Goal: Task Accomplishment & Management: Use online tool/utility

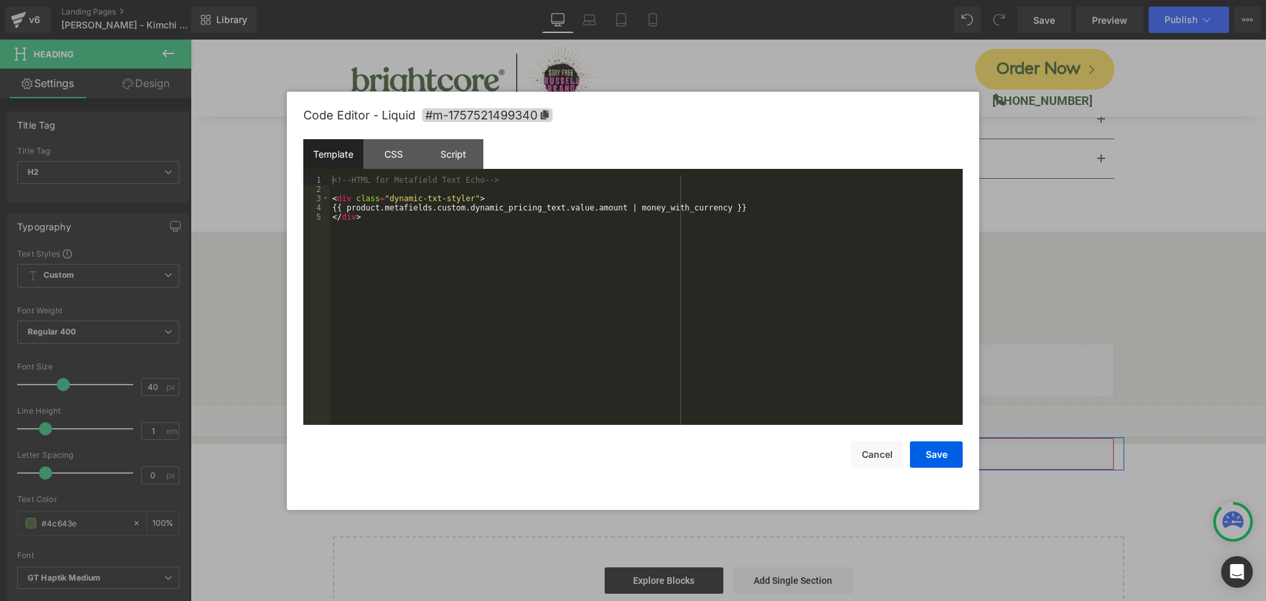
click at [744, 437] on div "Liquid" at bounding box center [728, 453] width 771 height 33
click at [390, 159] on div "CSS" at bounding box center [393, 154] width 60 height 30
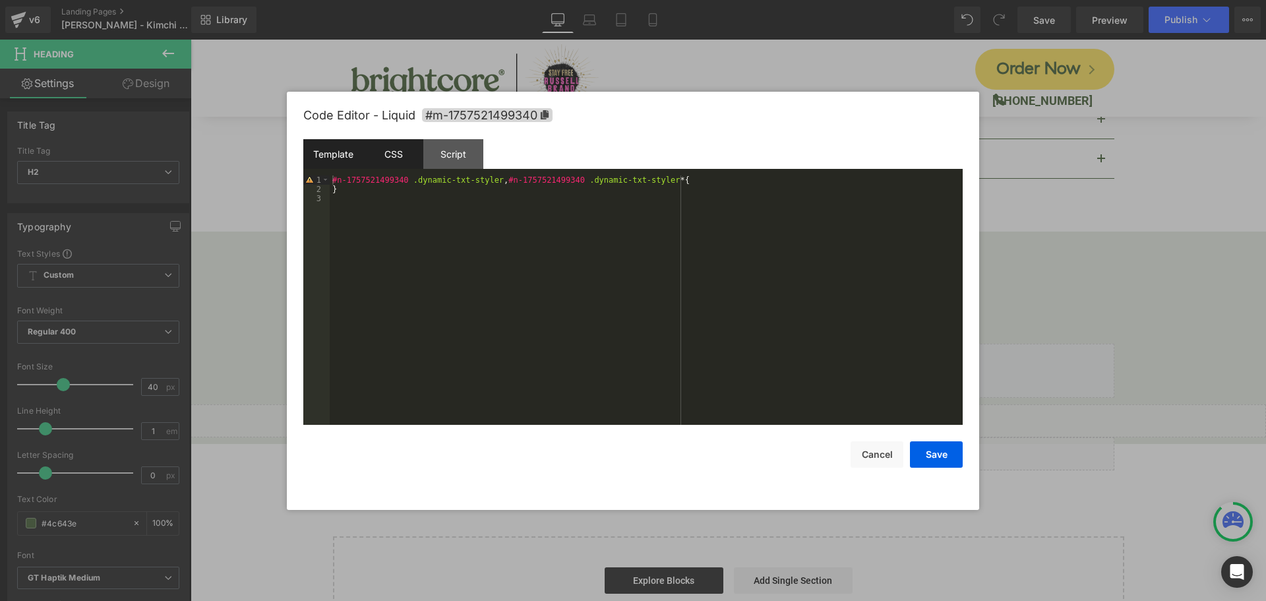
click at [328, 153] on div "Template" at bounding box center [333, 154] width 60 height 30
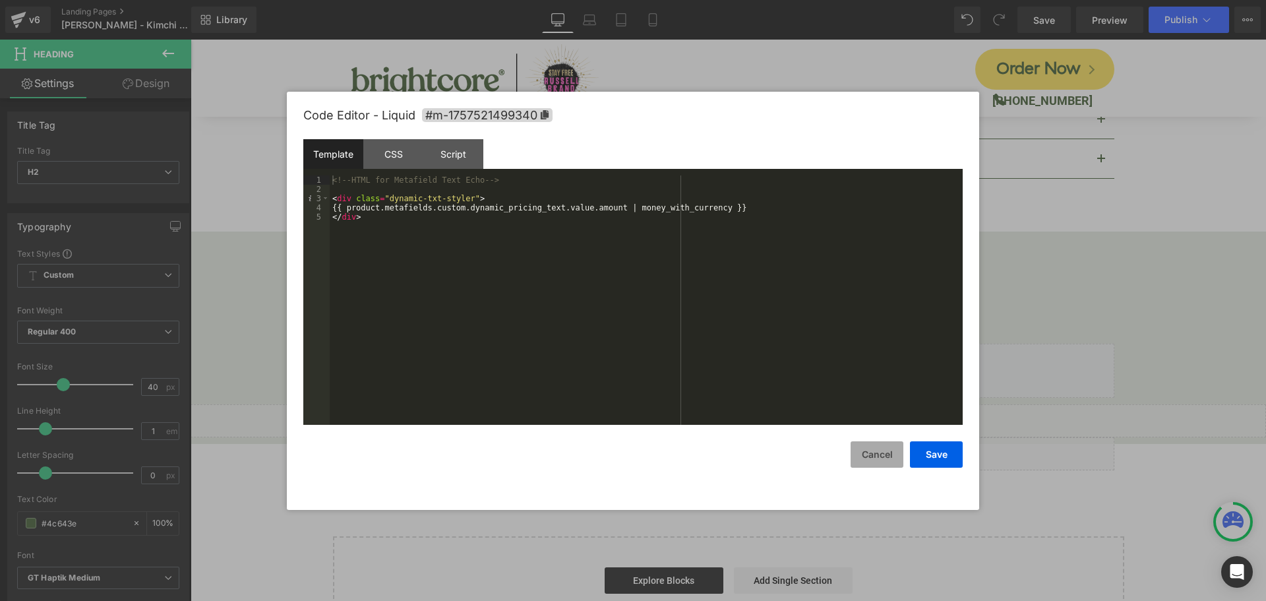
click at [867, 453] on button "Cancel" at bounding box center [877, 454] width 53 height 26
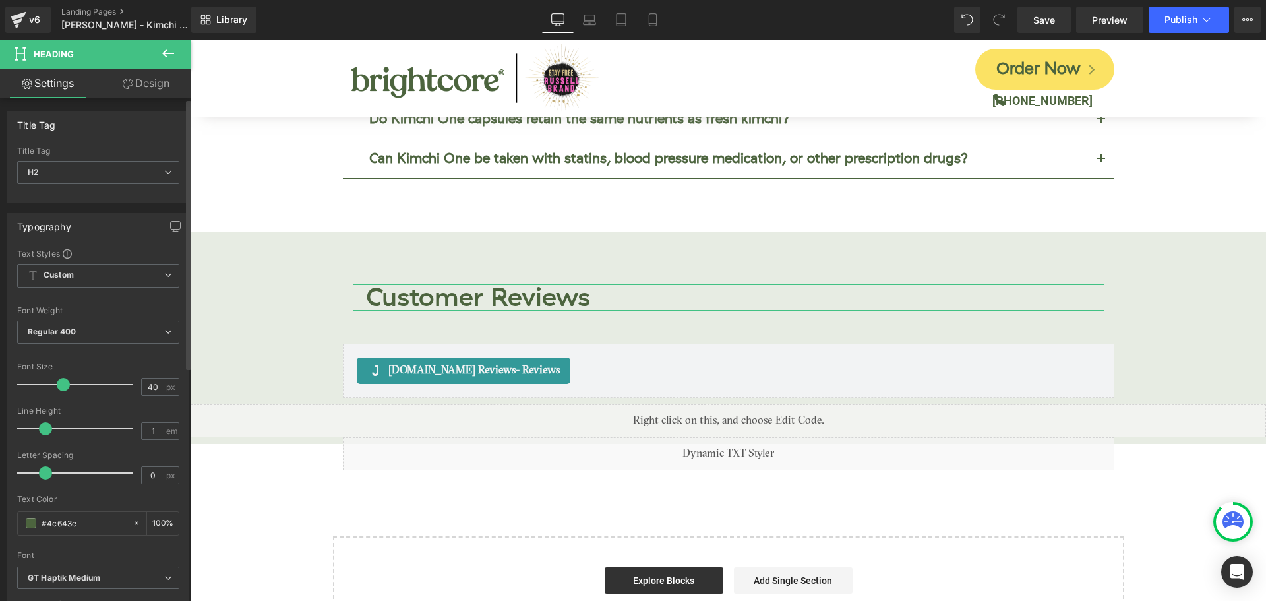
scroll to position [1, 0]
click at [148, 73] on link "Design" at bounding box center [146, 84] width 96 height 30
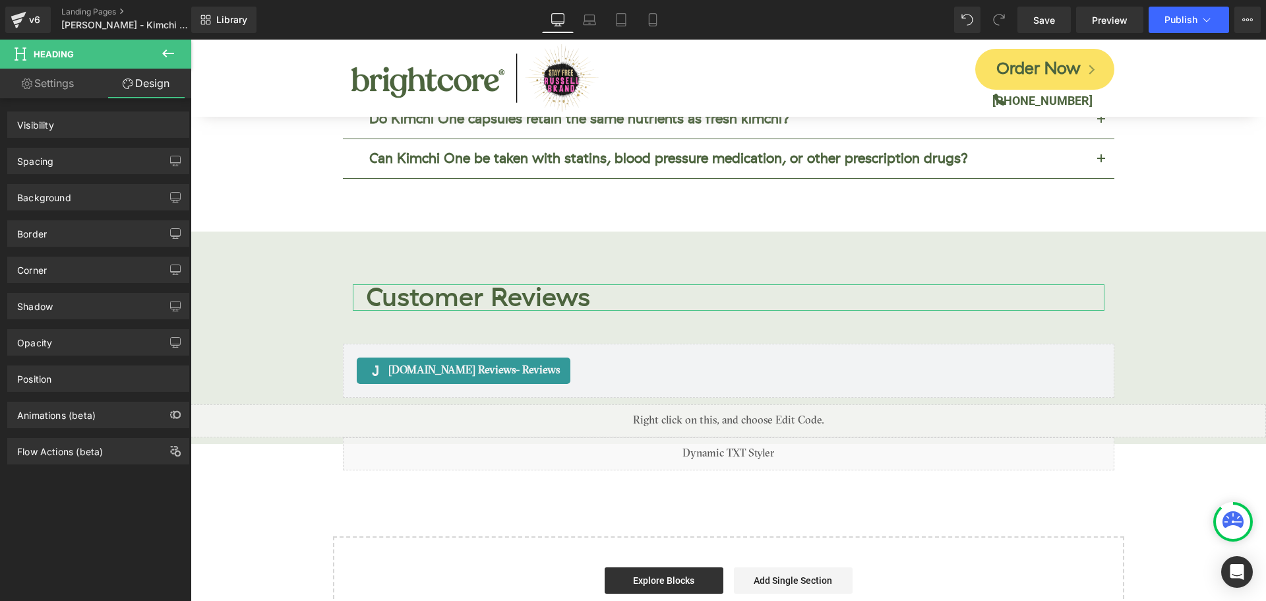
click at [62, 88] on link "Settings" at bounding box center [48, 84] width 96 height 30
type input "100"
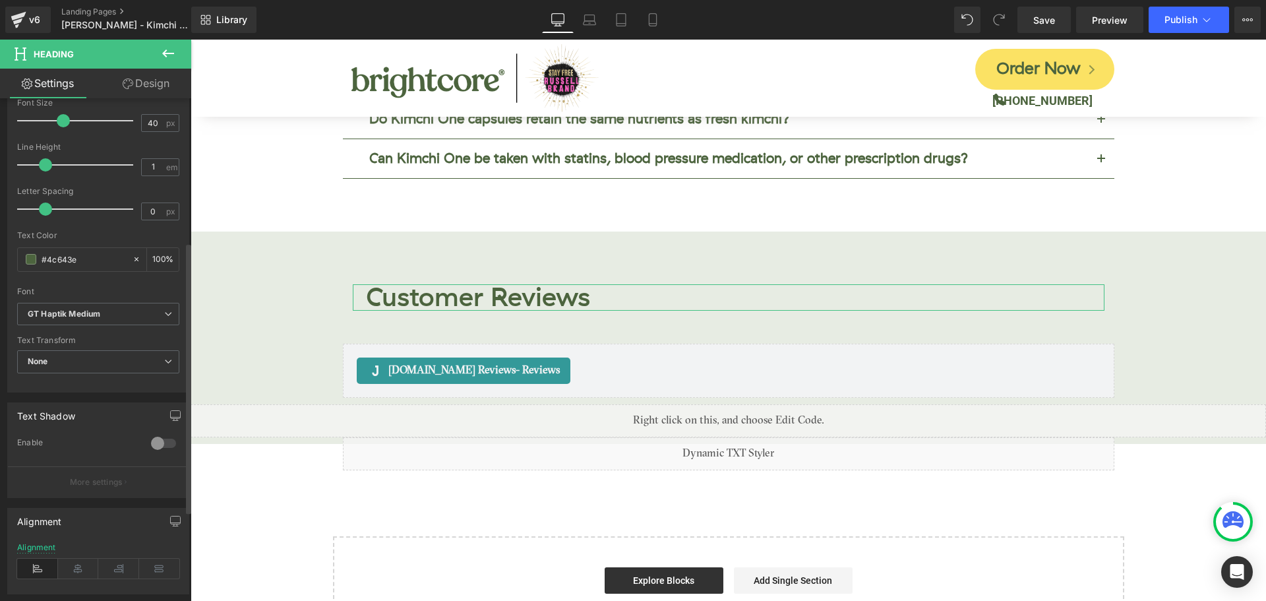
scroll to position [433, 0]
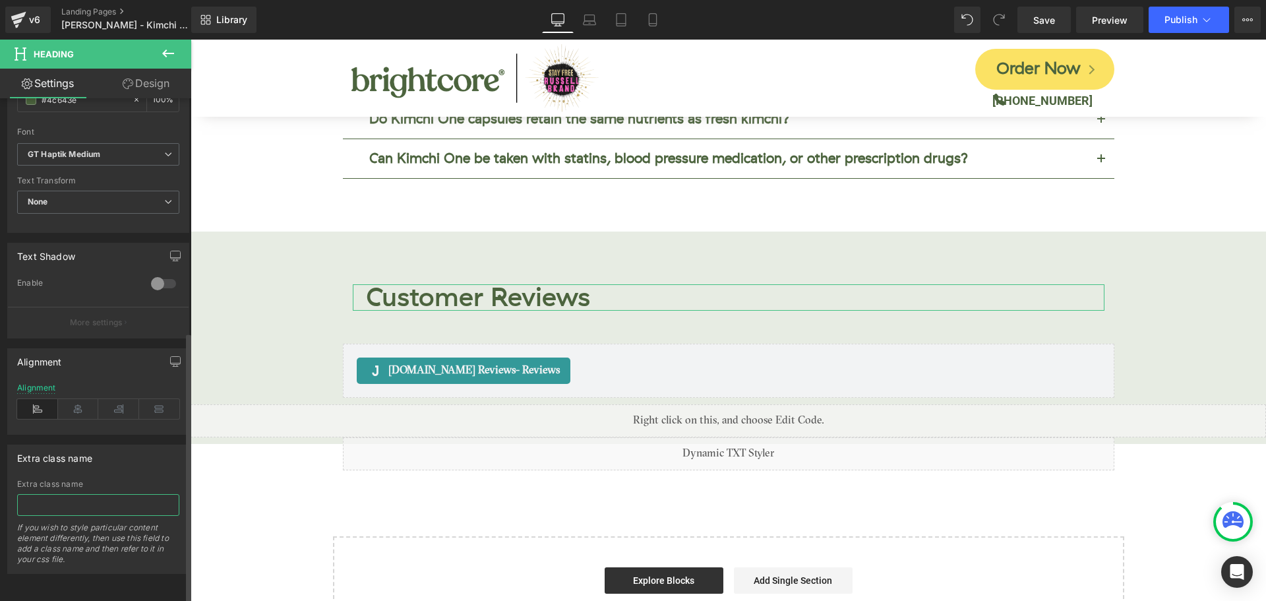
click at [61, 497] on input "text" at bounding box center [98, 505] width 162 height 22
paste input "dynamic-txt-styler"
type input "dynamic-txt-styler"
click at [1043, 29] on link "Save" at bounding box center [1043, 20] width 53 height 26
click at [1171, 28] on button "Publish" at bounding box center [1189, 20] width 80 height 26
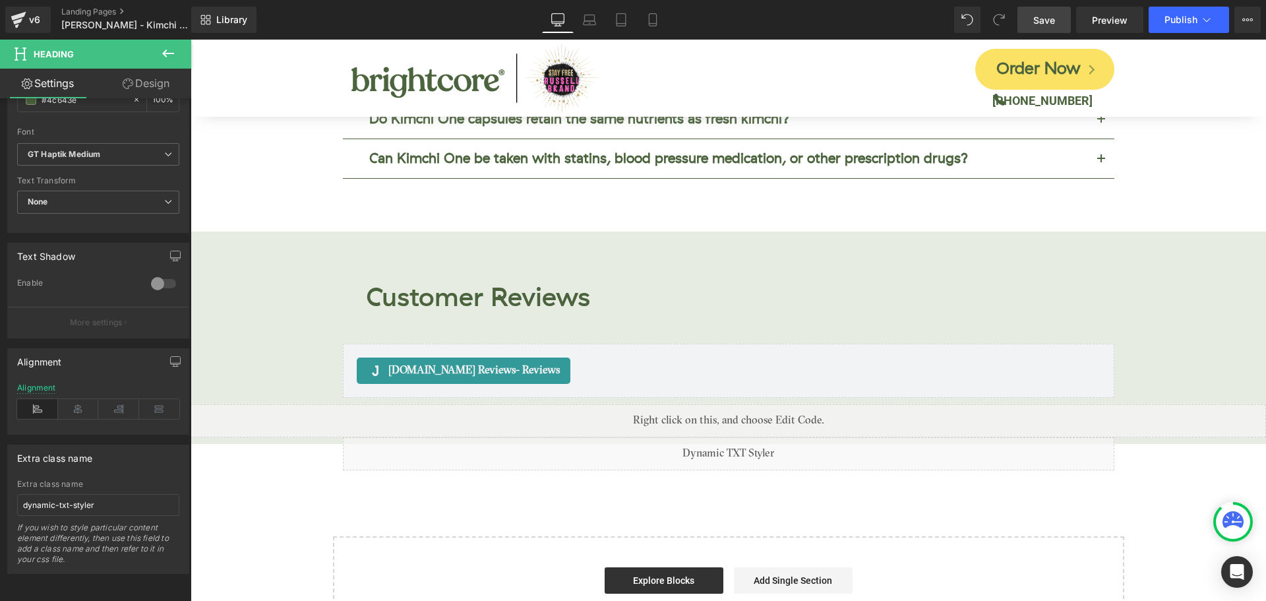
click at [1053, 20] on span "Save" at bounding box center [1044, 20] width 22 height 14
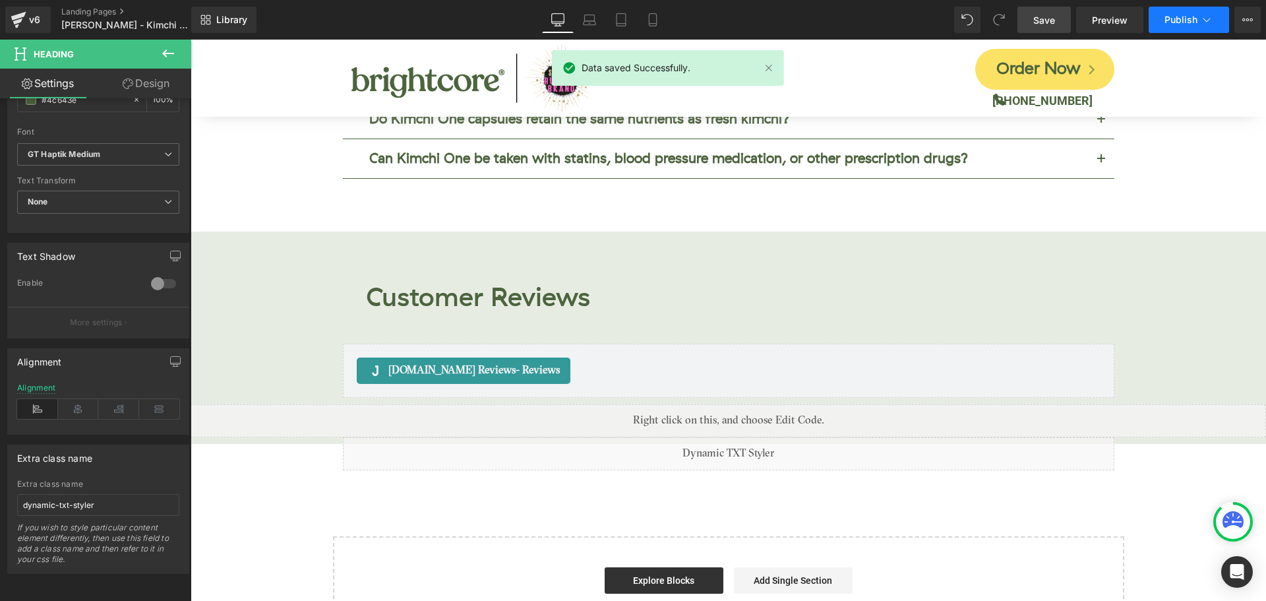
click at [1170, 27] on button "Publish" at bounding box center [1189, 20] width 80 height 26
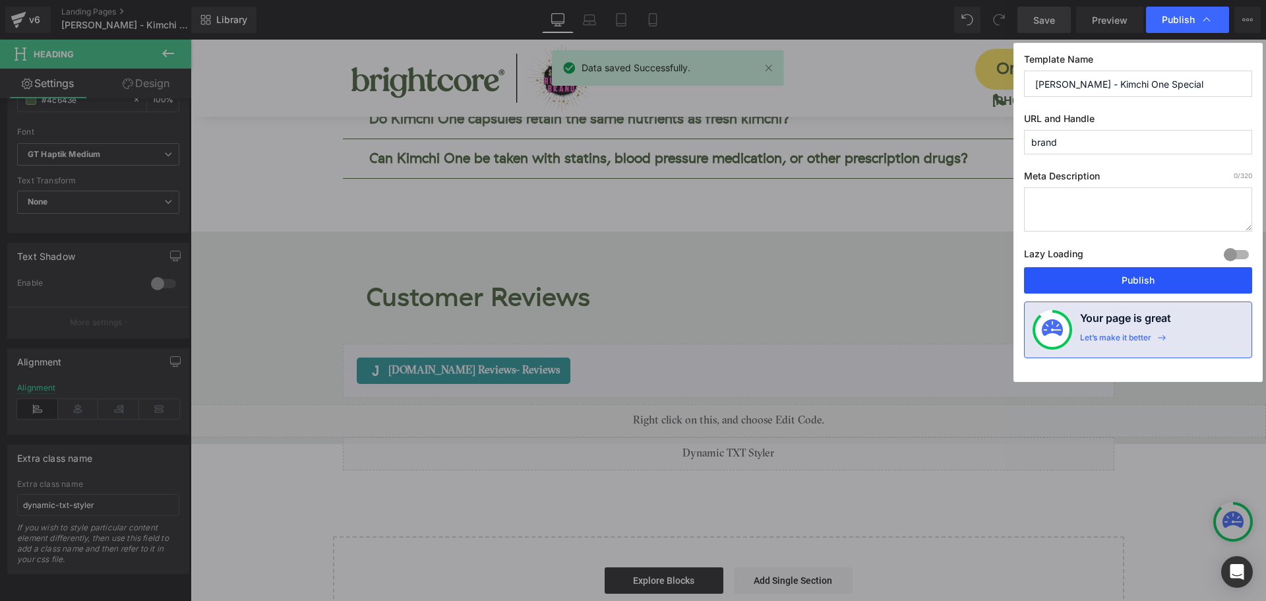
drag, startPoint x: 1197, startPoint y: 280, endPoint x: 996, endPoint y: 231, distance: 206.9
click at [1197, 280] on button "Publish" at bounding box center [1138, 280] width 228 height 26
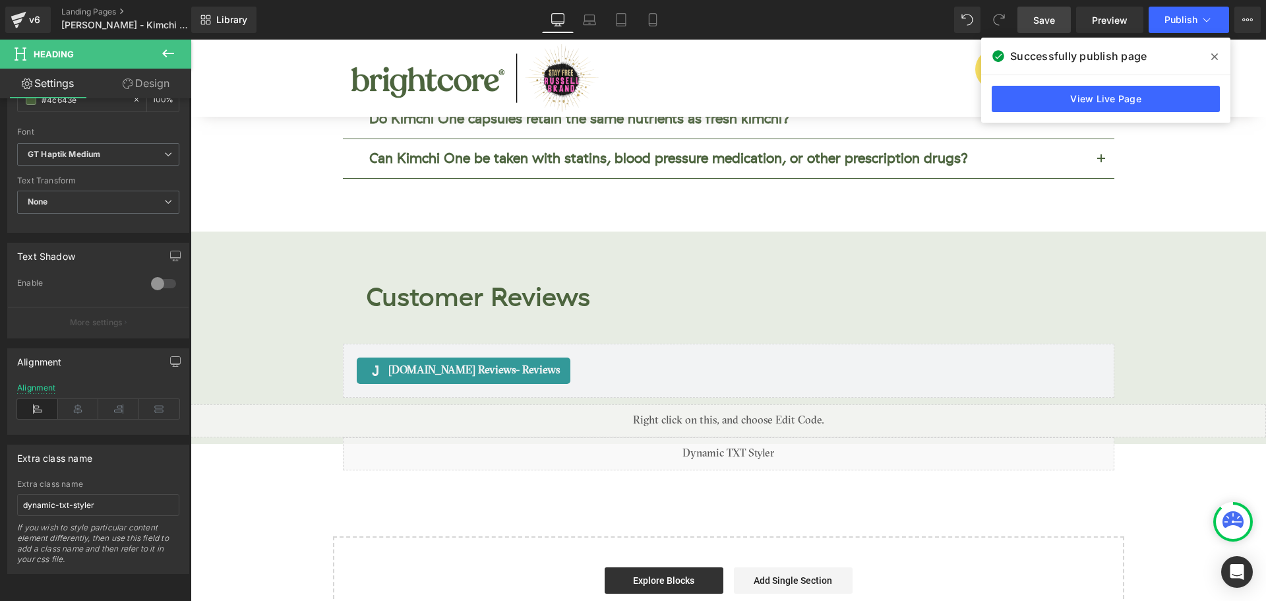
click at [1211, 55] on icon at bounding box center [1214, 56] width 7 height 11
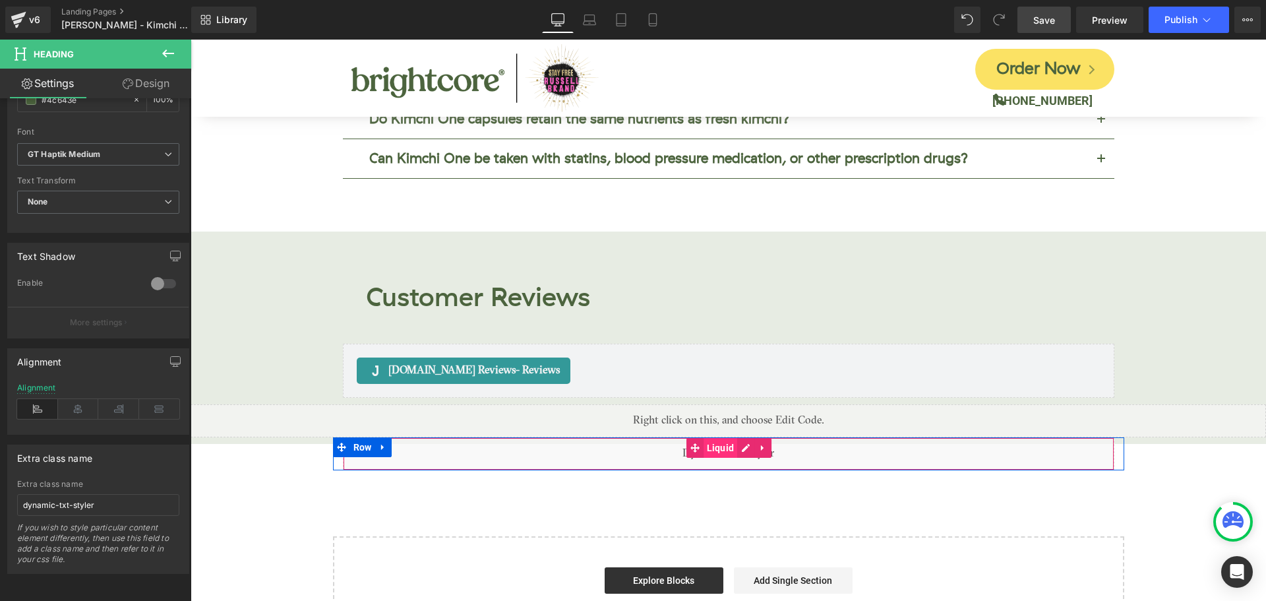
click at [716, 438] on span "Liquid" at bounding box center [721, 448] width 34 height 20
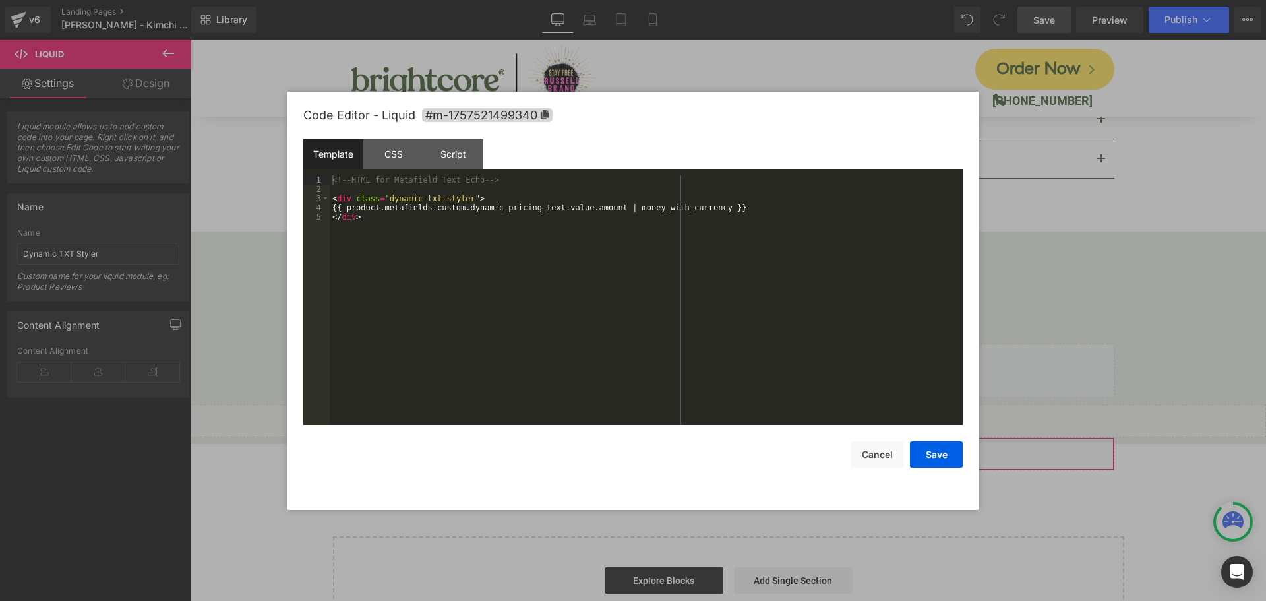
click at [710, 0] on div "Liquid You are previewing how the will restyle your page. You can not edit Elem…" at bounding box center [633, 0] width 1266 height 0
drag, startPoint x: 601, startPoint y: 208, endPoint x: 701, endPoint y: 205, distance: 100.3
click at [701, 205] on div "<!-- HTML for Metafield Text Echo --> < div class = "dynamic-txt-styler" > {{ p…" at bounding box center [646, 309] width 633 height 268
drag, startPoint x: 951, startPoint y: 466, endPoint x: 761, endPoint y: 425, distance: 194.8
click at [951, 466] on button "Save" at bounding box center [936, 454] width 53 height 26
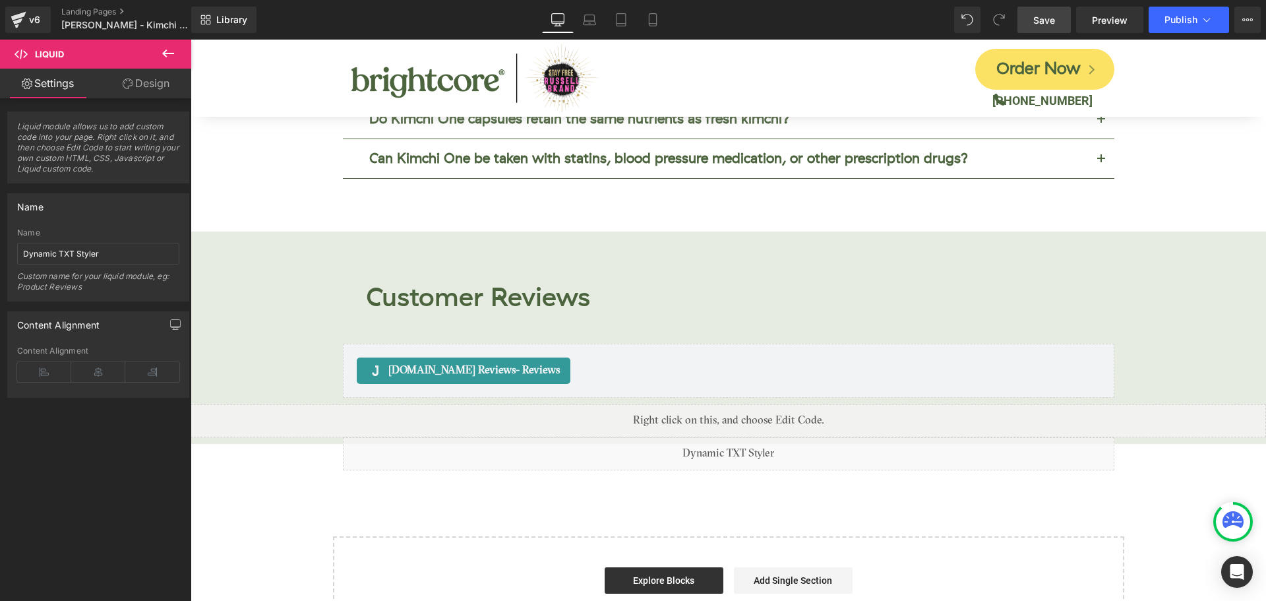
click at [1042, 22] on span "Save" at bounding box center [1044, 20] width 22 height 14
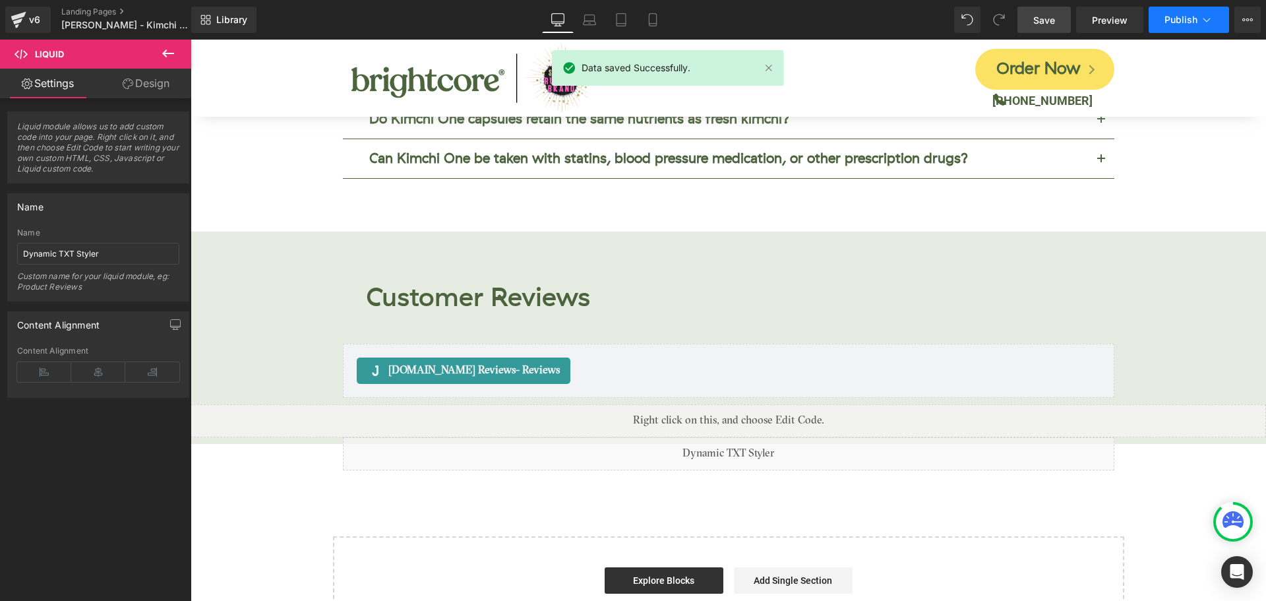
click at [1182, 16] on span "Publish" at bounding box center [1180, 20] width 33 height 11
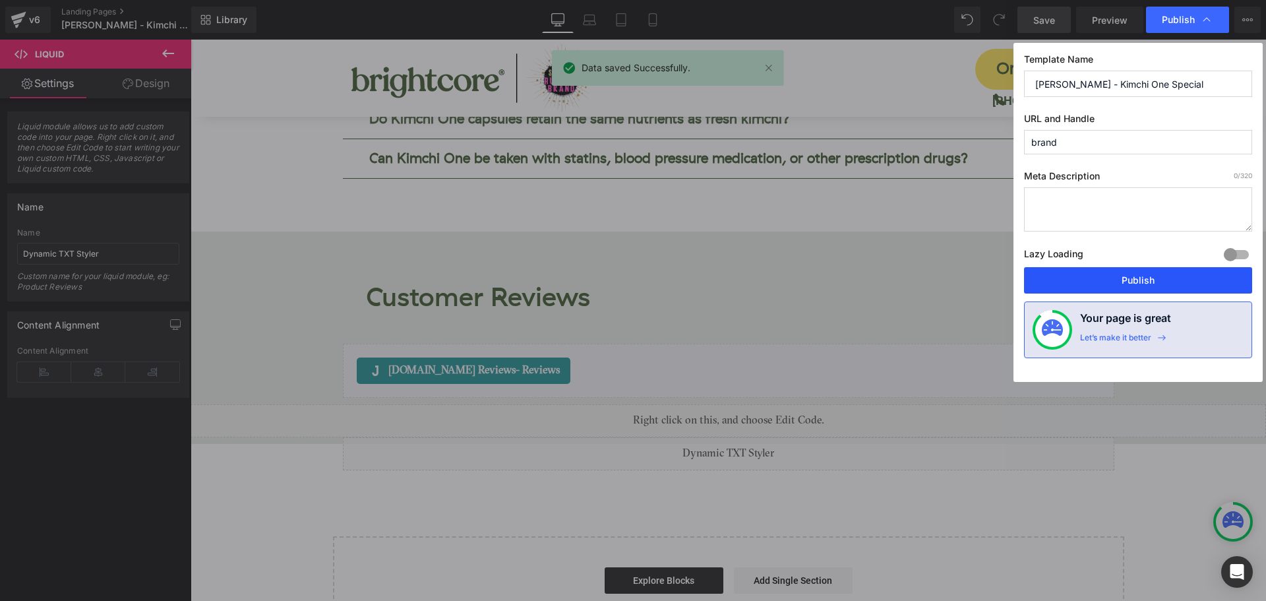
click at [1192, 279] on button "Publish" at bounding box center [1138, 280] width 228 height 26
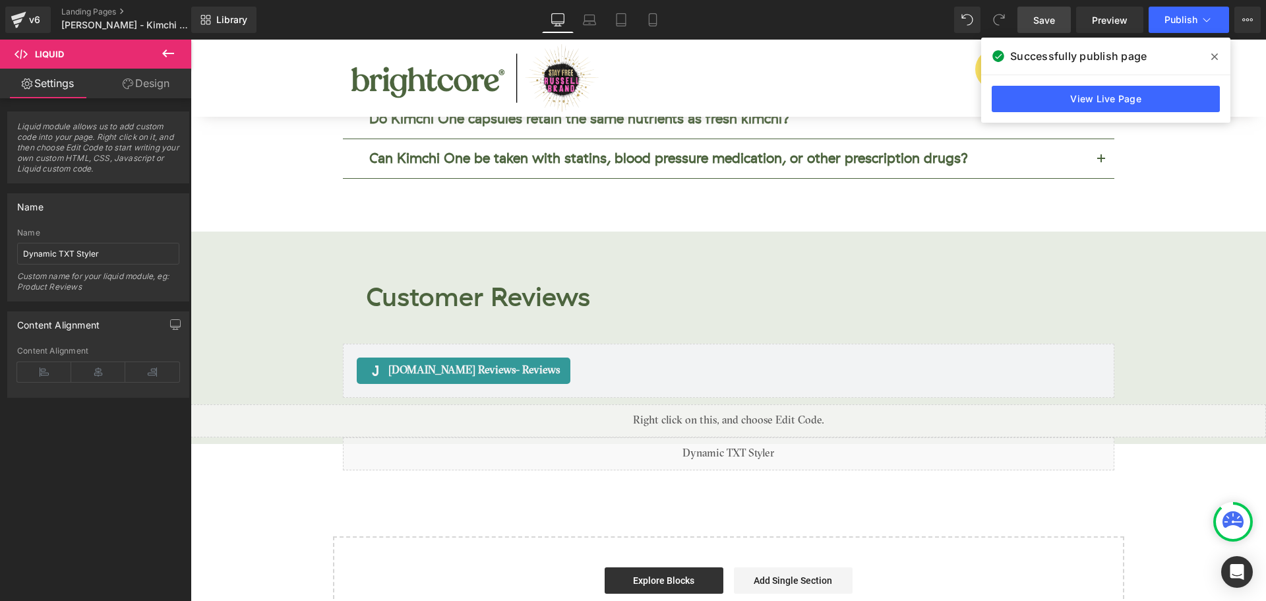
click at [1213, 56] on icon at bounding box center [1214, 56] width 7 height 7
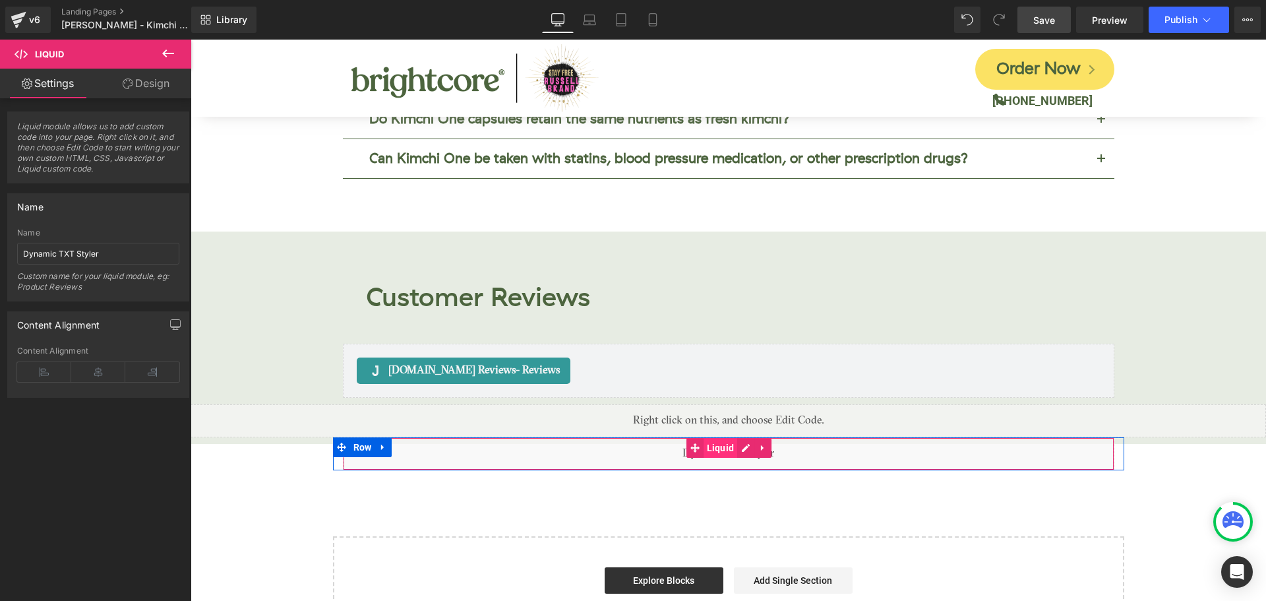
click at [710, 438] on span "Liquid" at bounding box center [721, 448] width 34 height 20
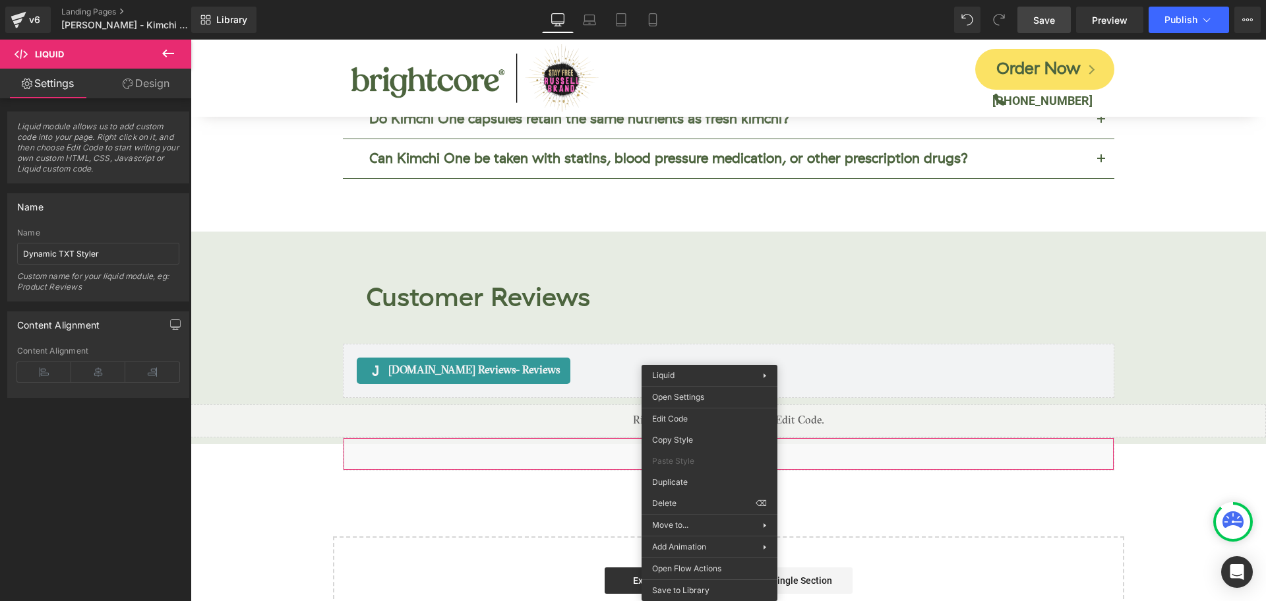
click at [709, 0] on div "Liquid You are previewing how the will restyle your page. You can not edit Elem…" at bounding box center [633, 0] width 1266 height 0
